Goal: Transaction & Acquisition: Download file/media

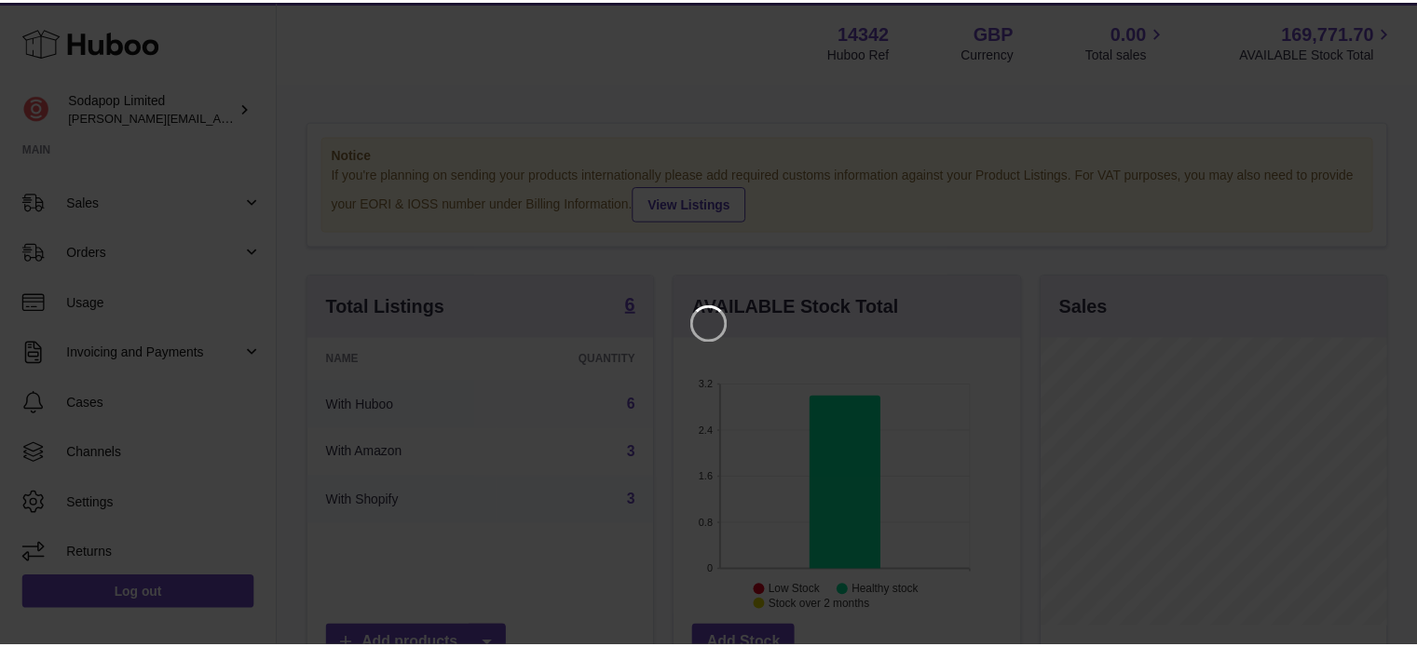
scroll to position [148, 0]
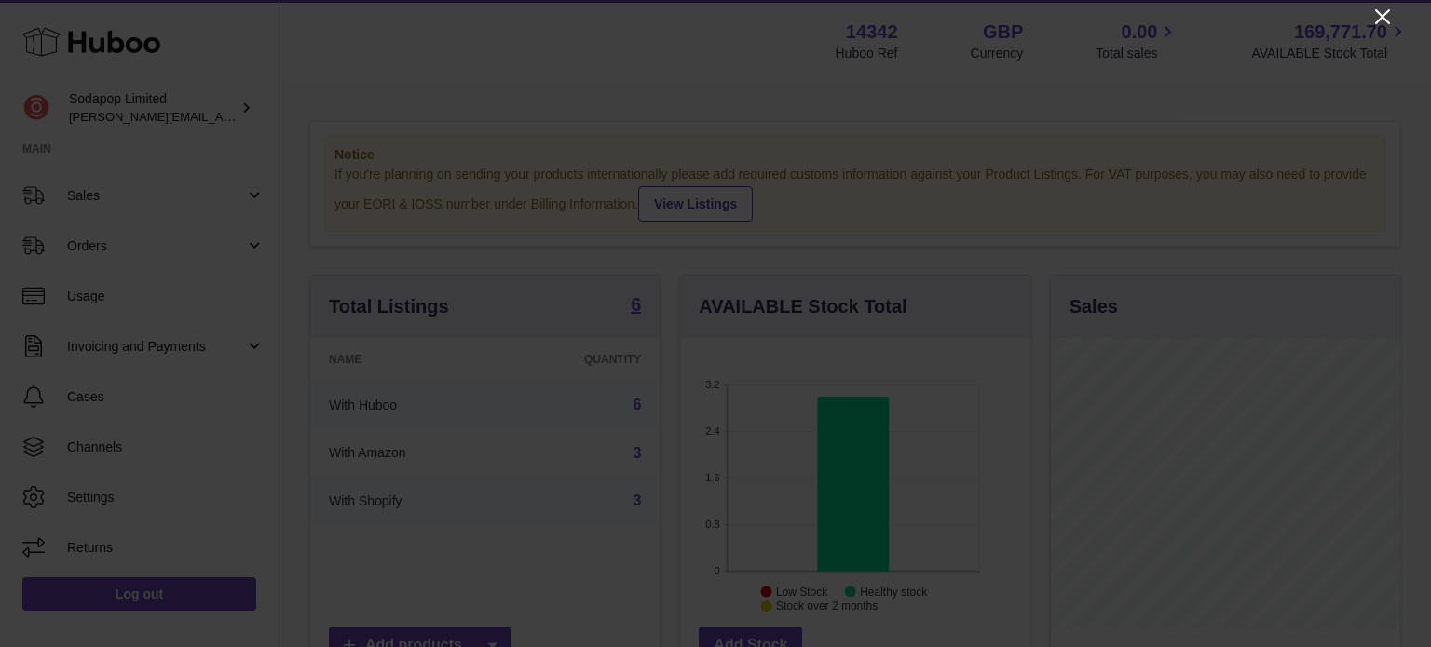
click at [1379, 14] on icon "Close" at bounding box center [1382, 16] width 15 height 15
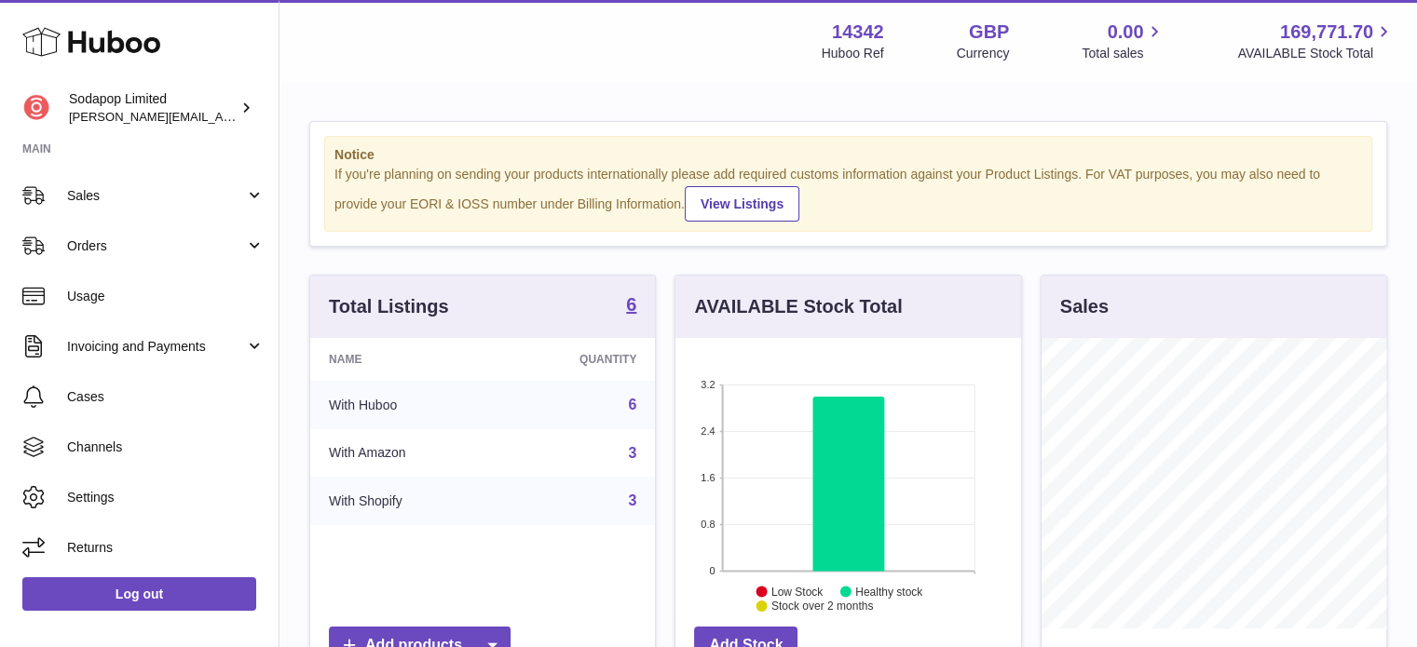
scroll to position [373, 0]
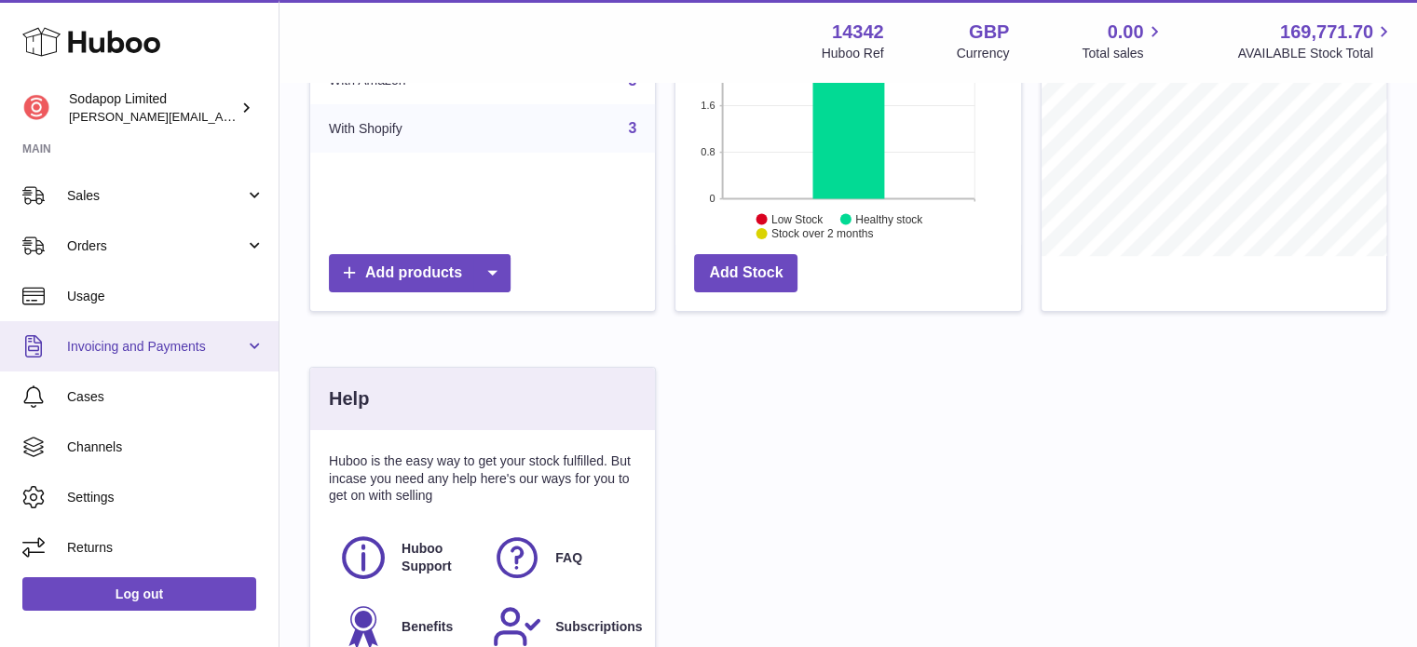
click at [133, 342] on span "Invoicing and Payments" at bounding box center [156, 347] width 178 height 18
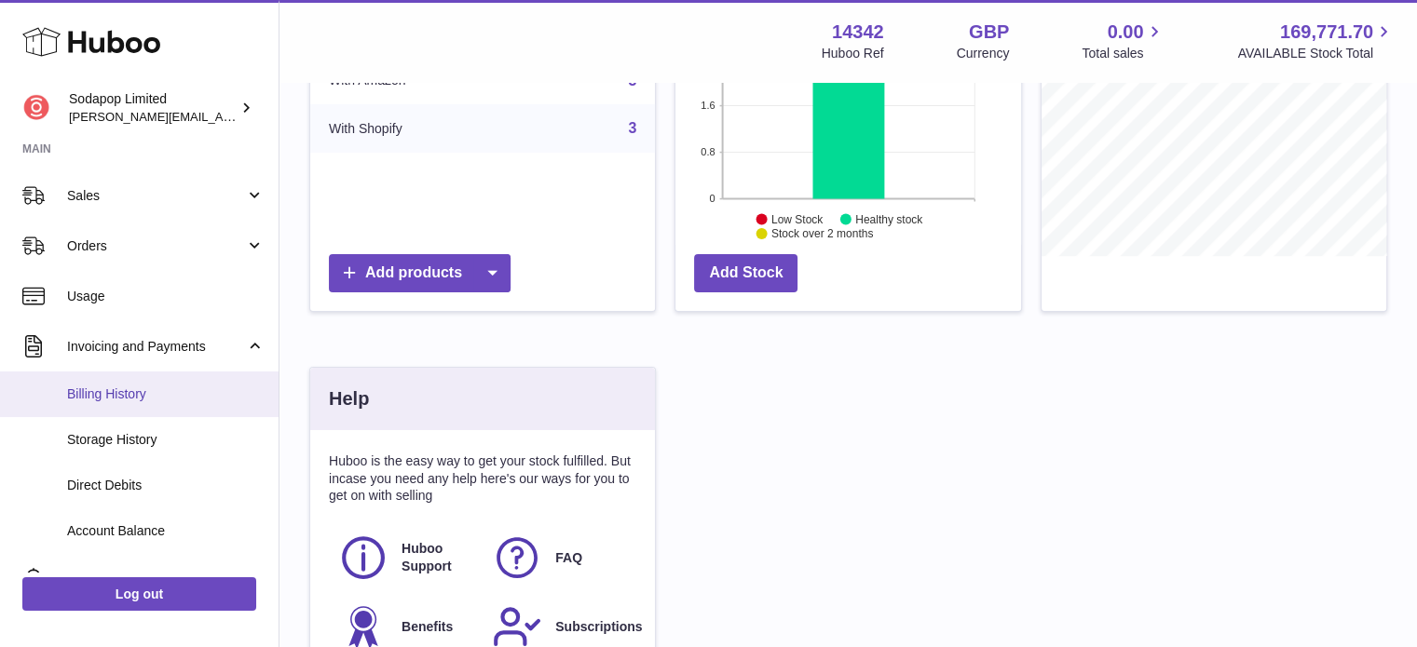
drag, startPoint x: 121, startPoint y: 387, endPoint x: 132, endPoint y: 385, distance: 11.5
click at [122, 387] on span "Billing History" at bounding box center [165, 395] width 197 height 18
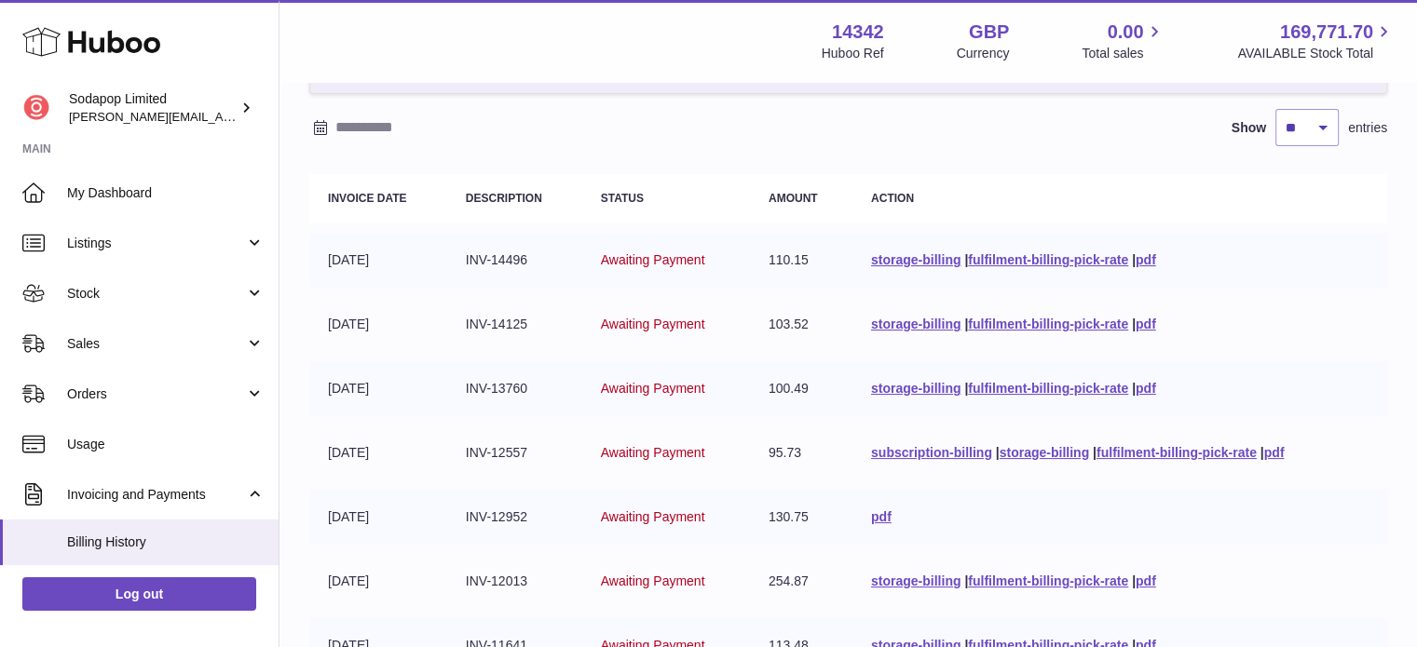
scroll to position [186, 0]
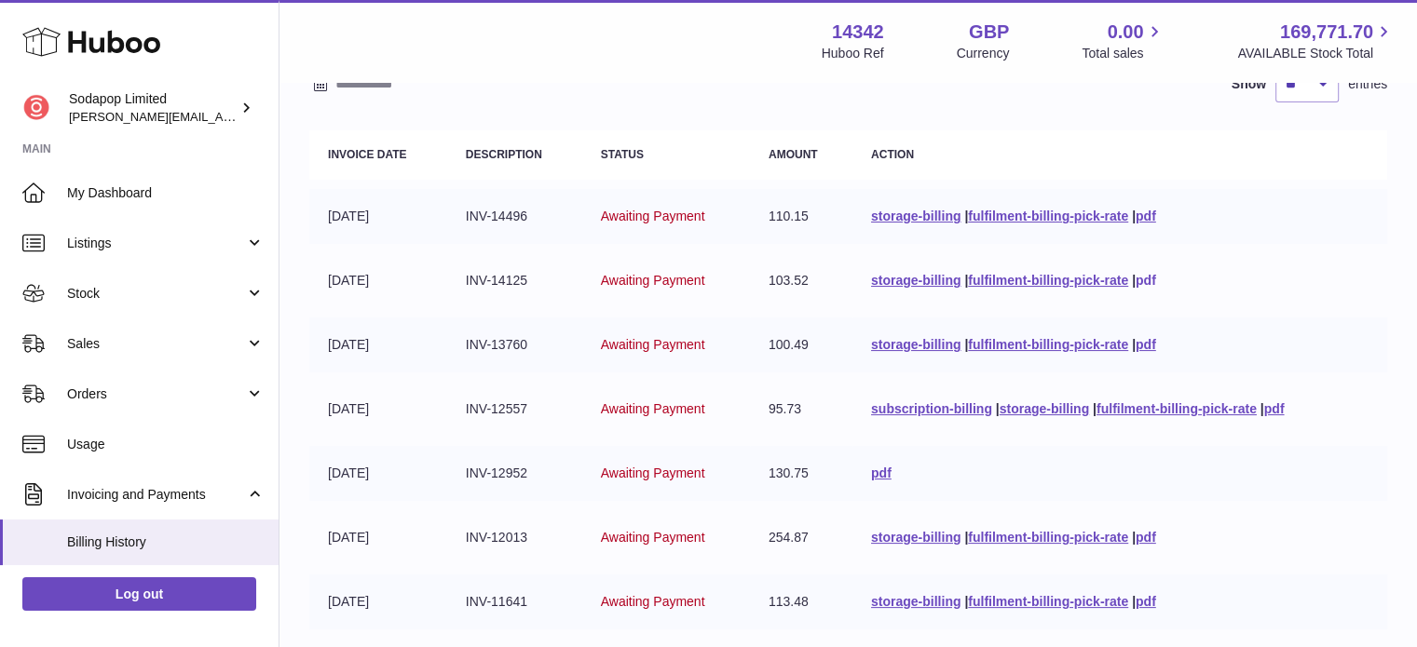
click at [1149, 277] on link "pdf" at bounding box center [1145, 280] width 20 height 15
click at [1148, 212] on link "pdf" at bounding box center [1145, 216] width 20 height 15
